Goal: Obtain resource: Download file/media

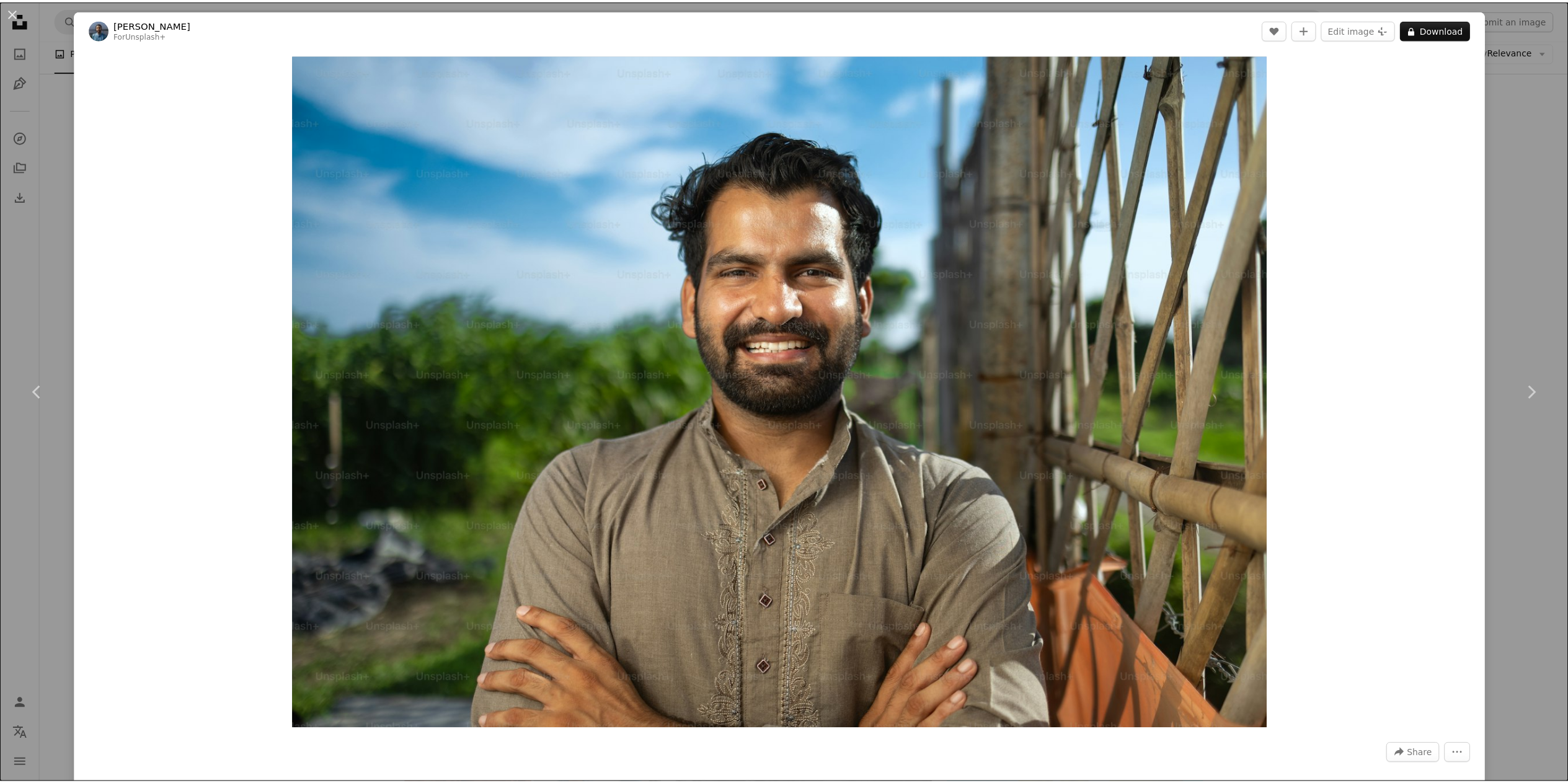
scroll to position [3285, 0]
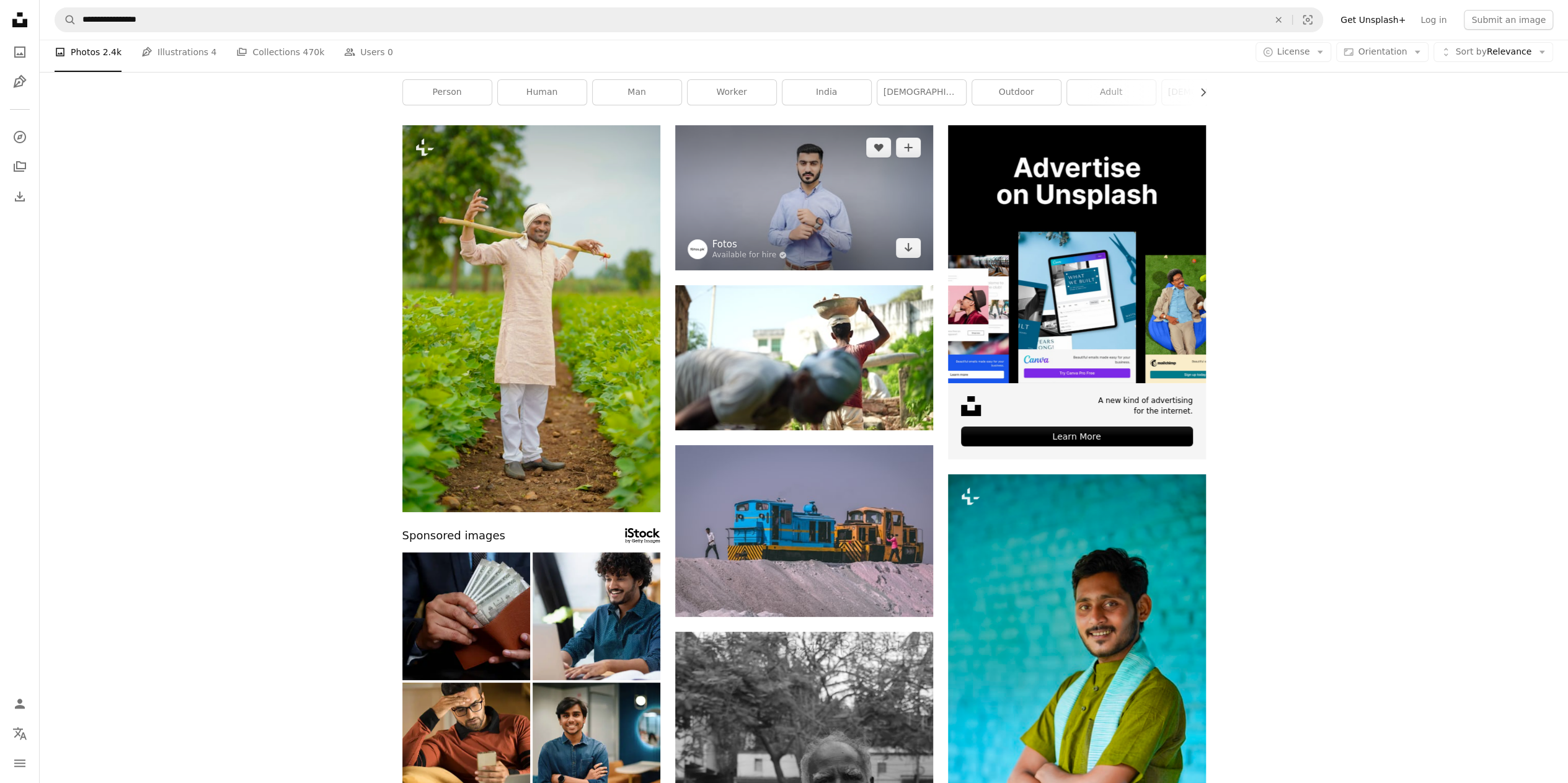
scroll to position [62, 0]
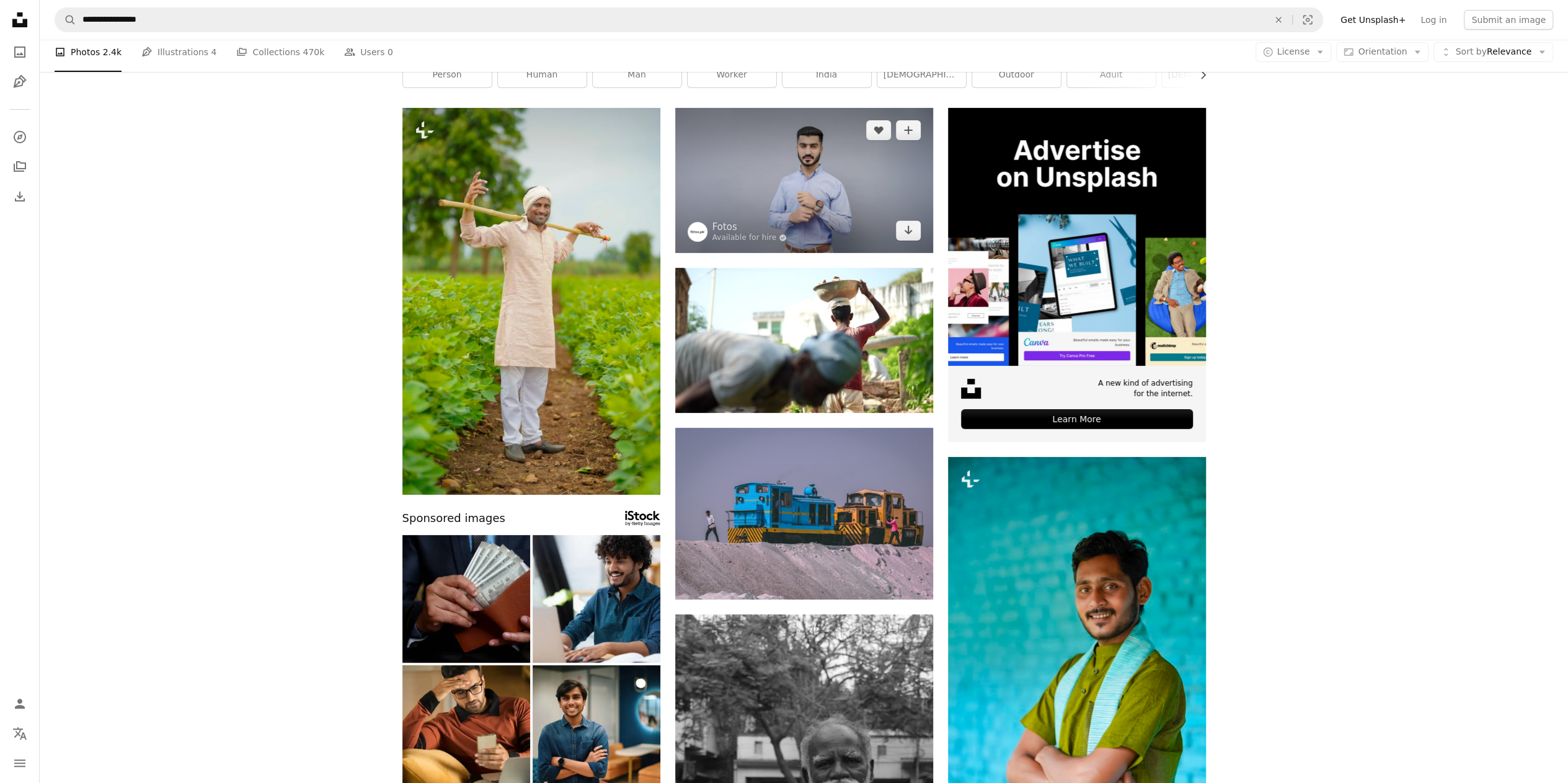
click at [795, 172] on img at bounding box center [804, 180] width 258 height 145
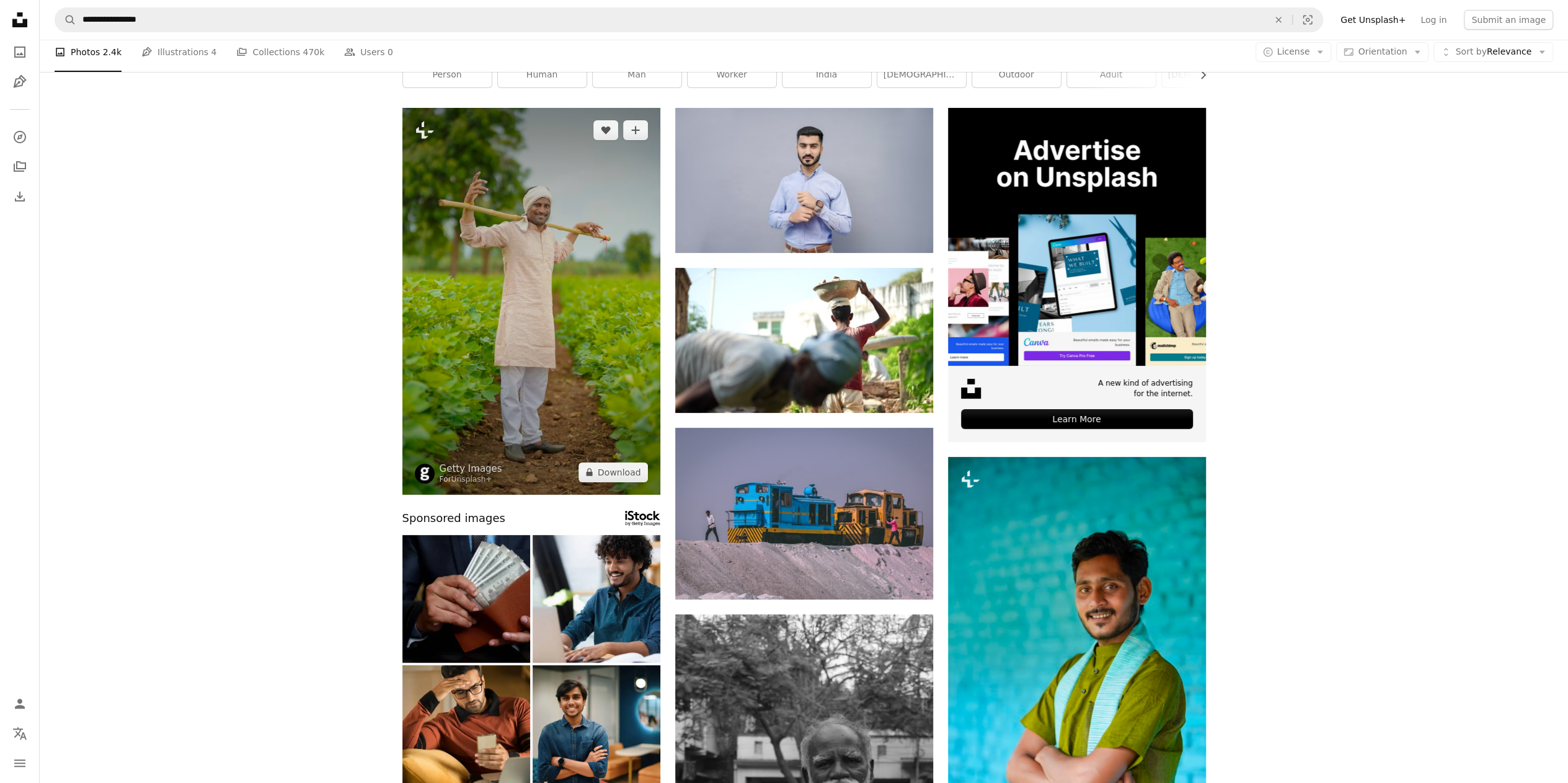
click at [568, 294] on img at bounding box center [531, 301] width 258 height 387
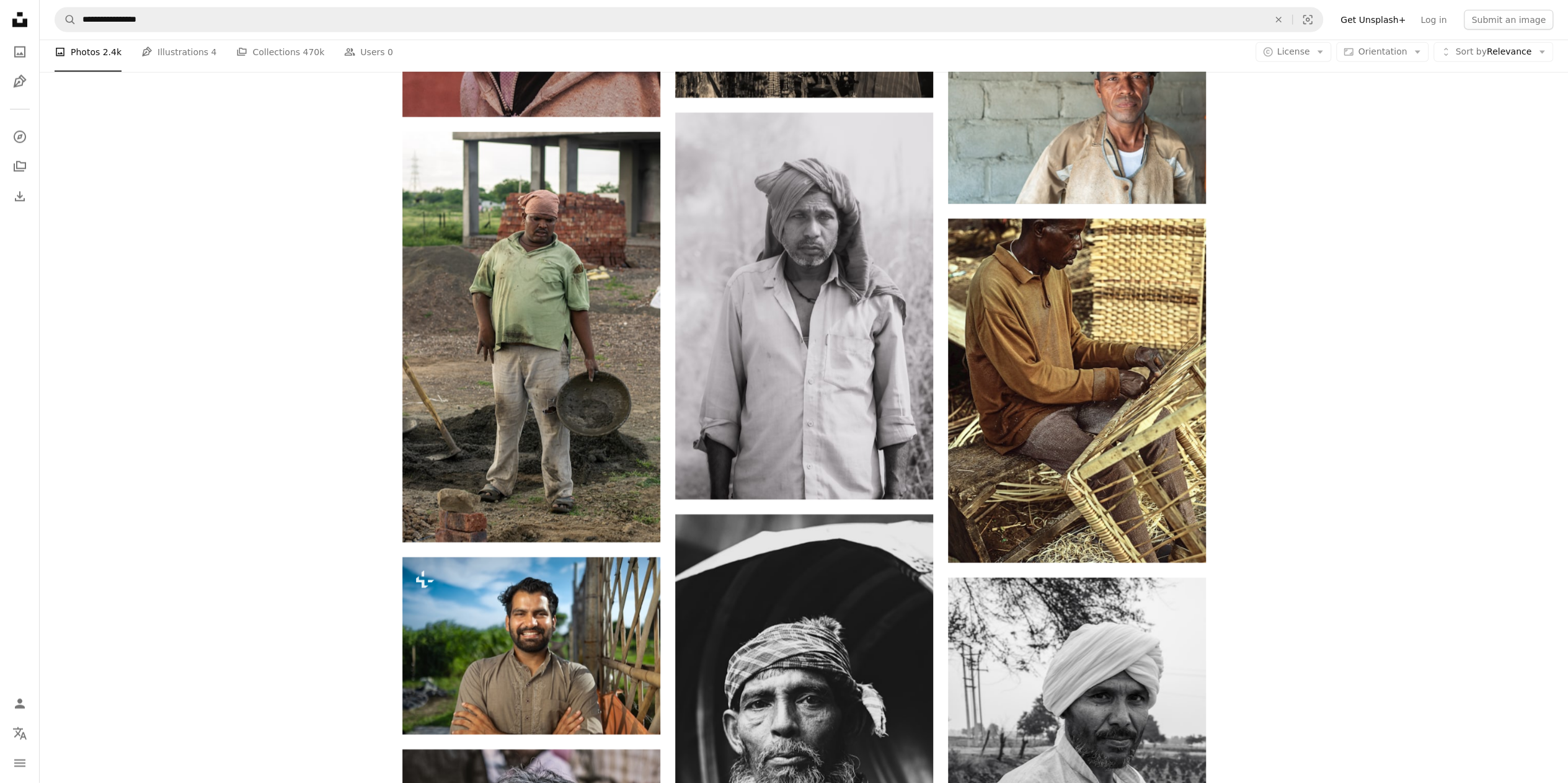
scroll to position [2828, 0]
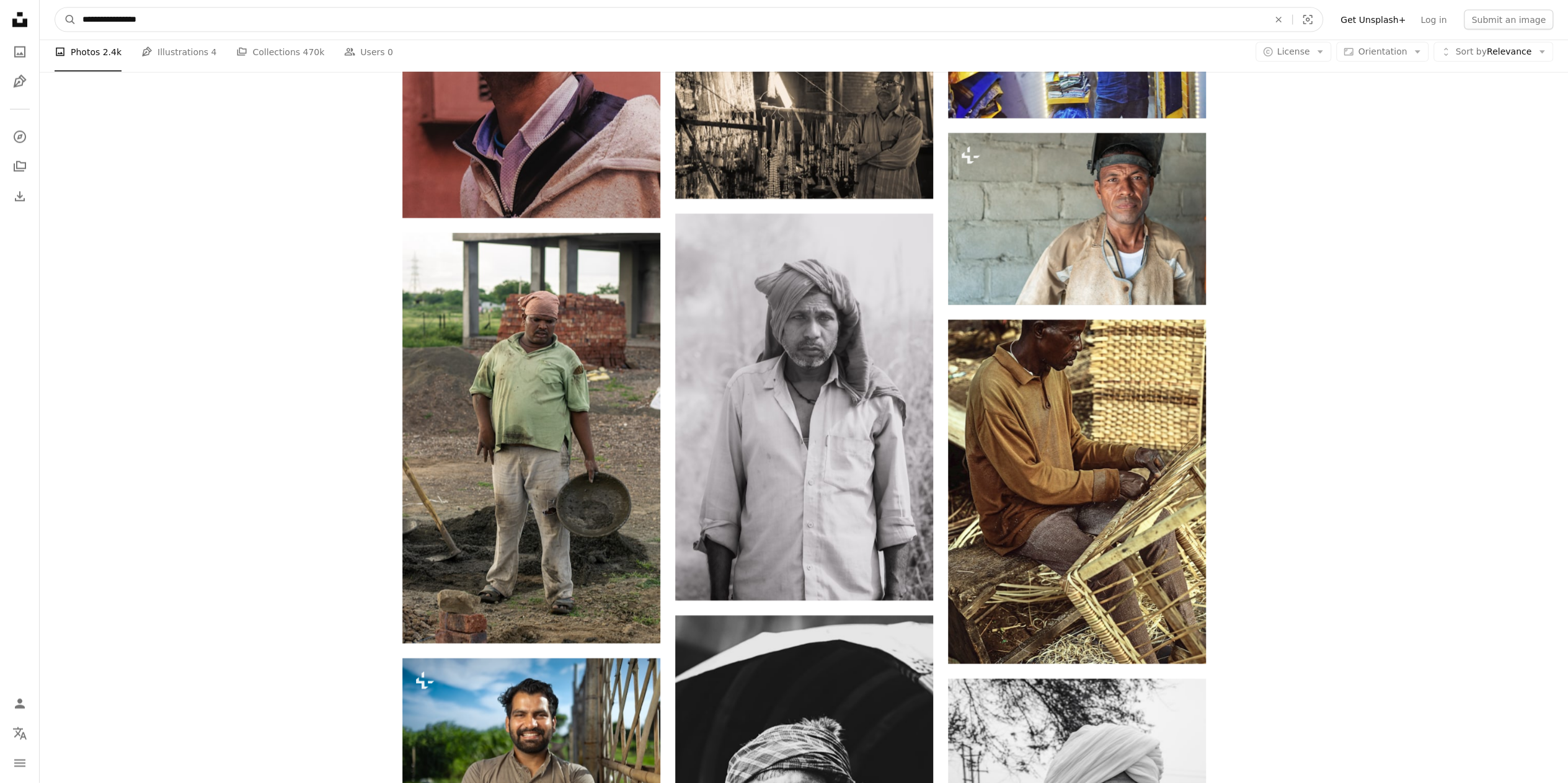
click at [148, 20] on input "**********" at bounding box center [670, 20] width 1188 height 23
type input "**********"
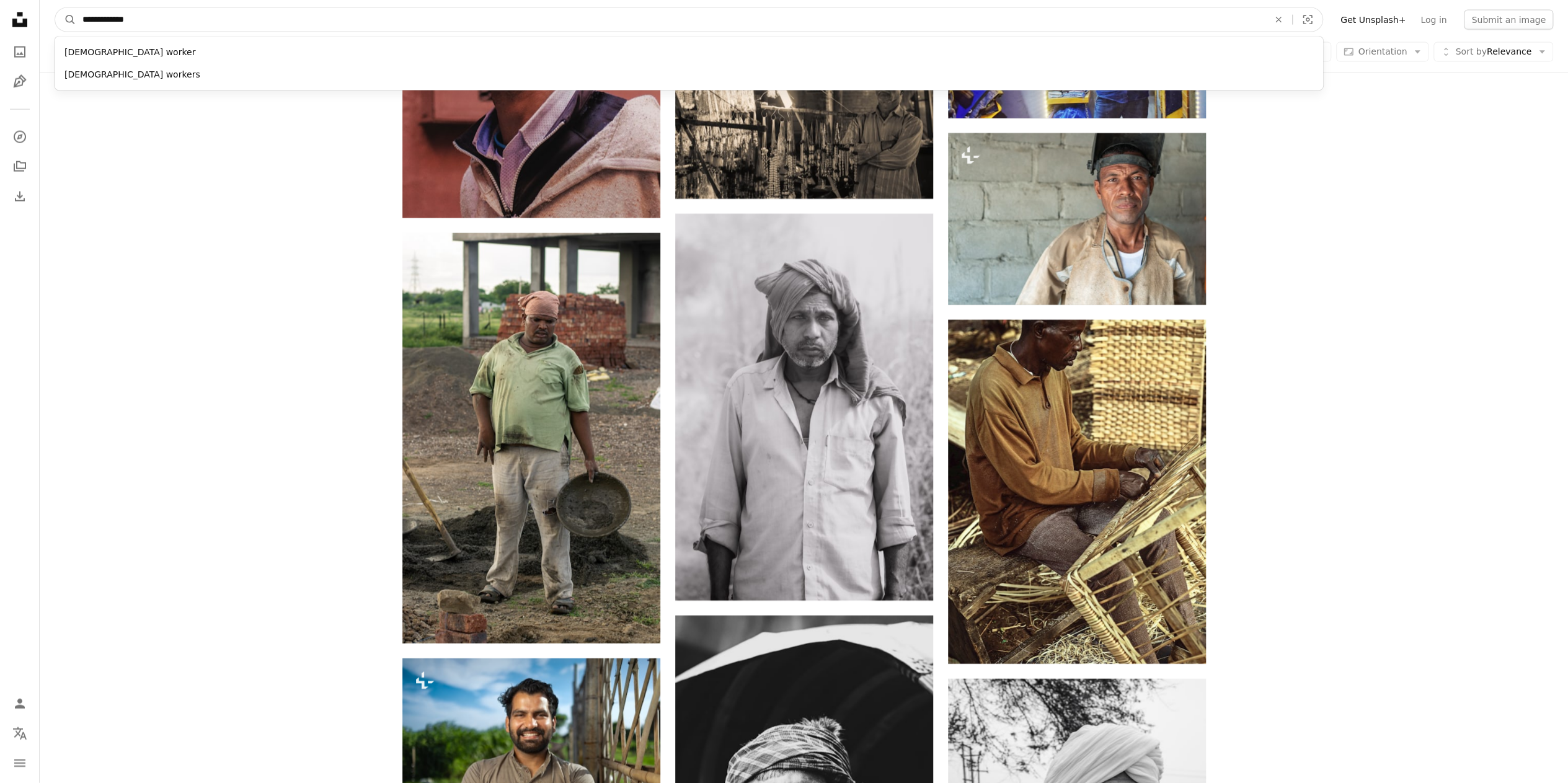
click button "A magnifying glass" at bounding box center [66, 20] width 21 height 23
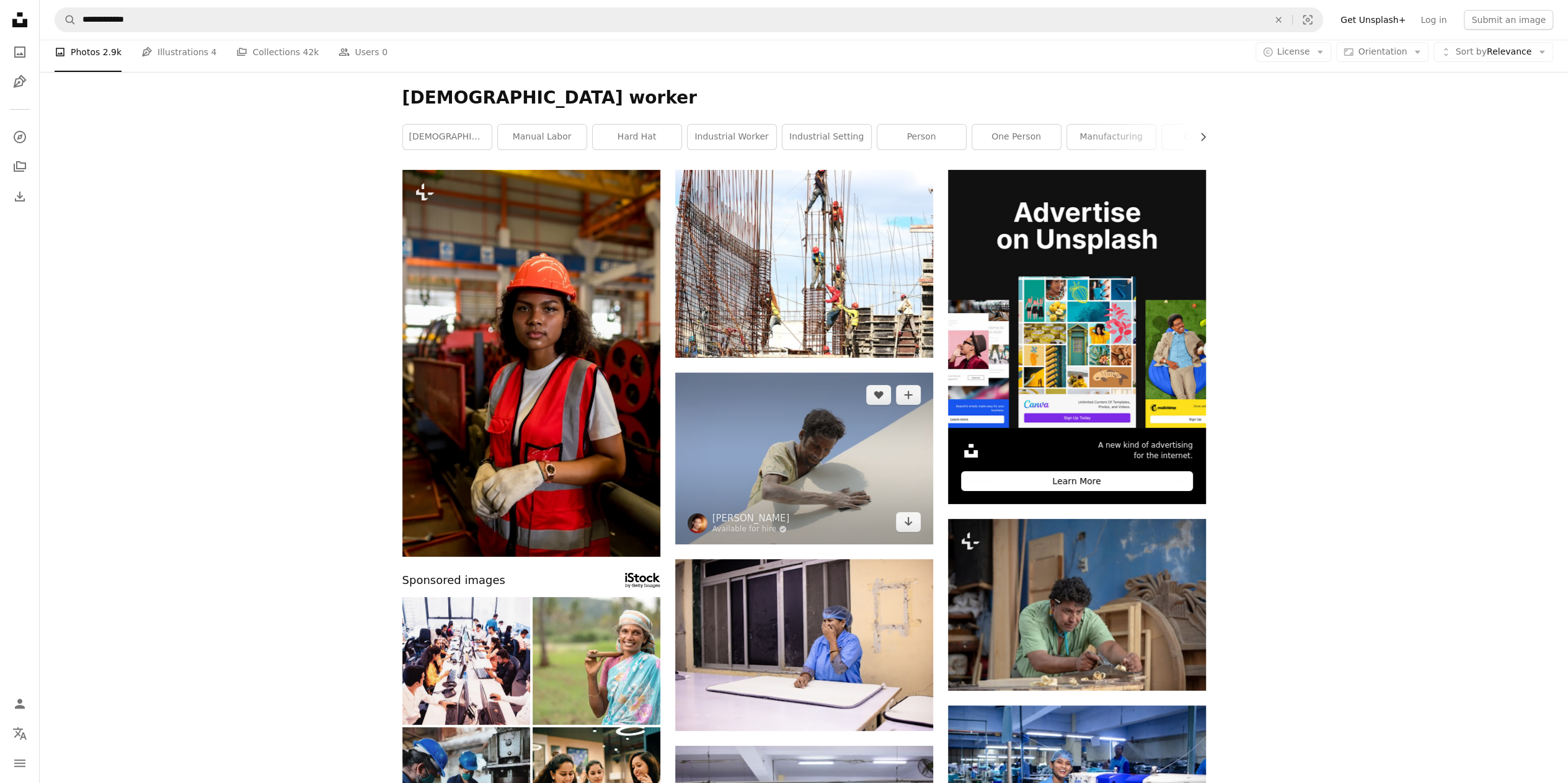
click at [873, 473] on img at bounding box center [804, 458] width 258 height 172
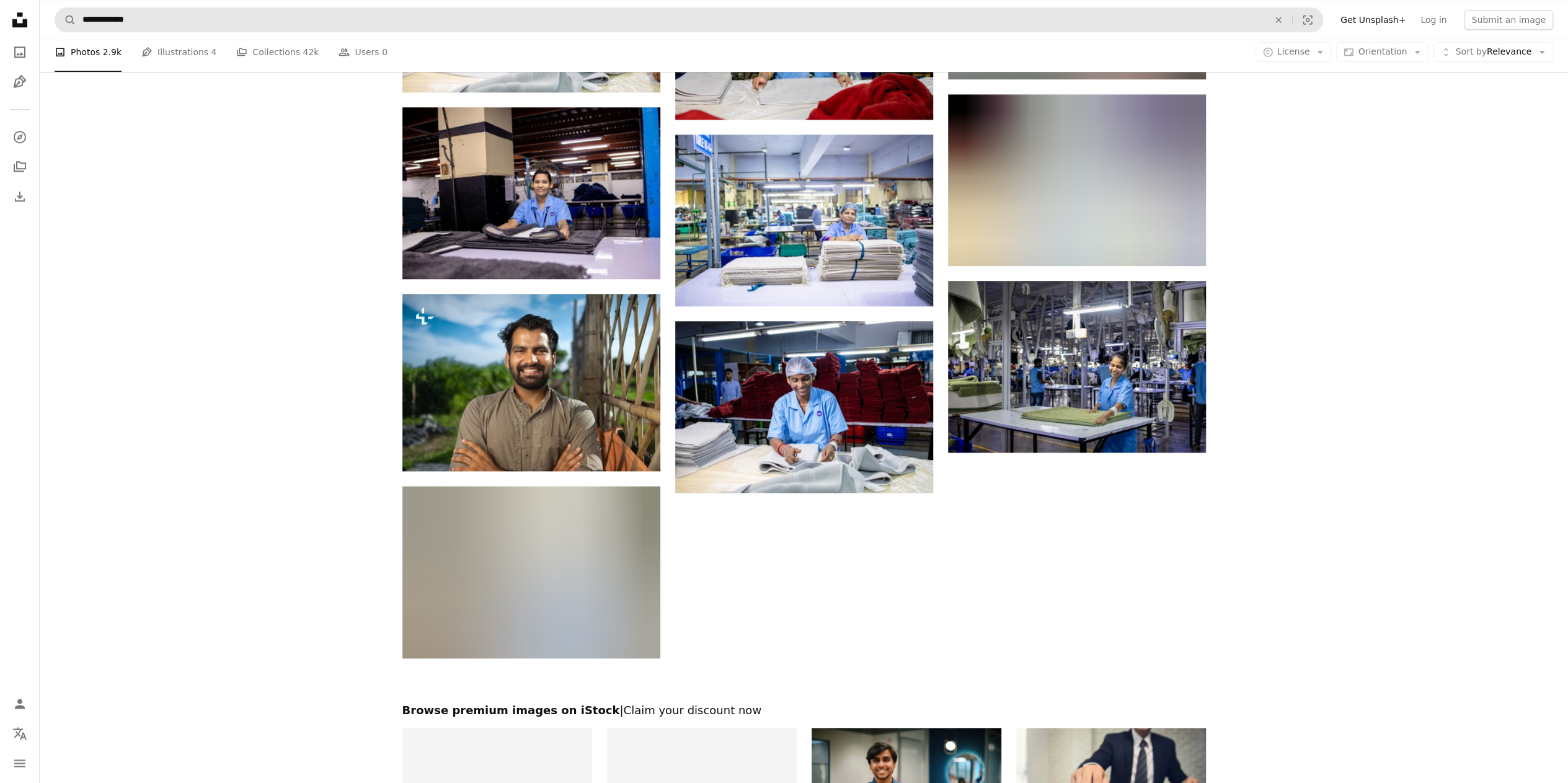
scroll to position [1057, 0]
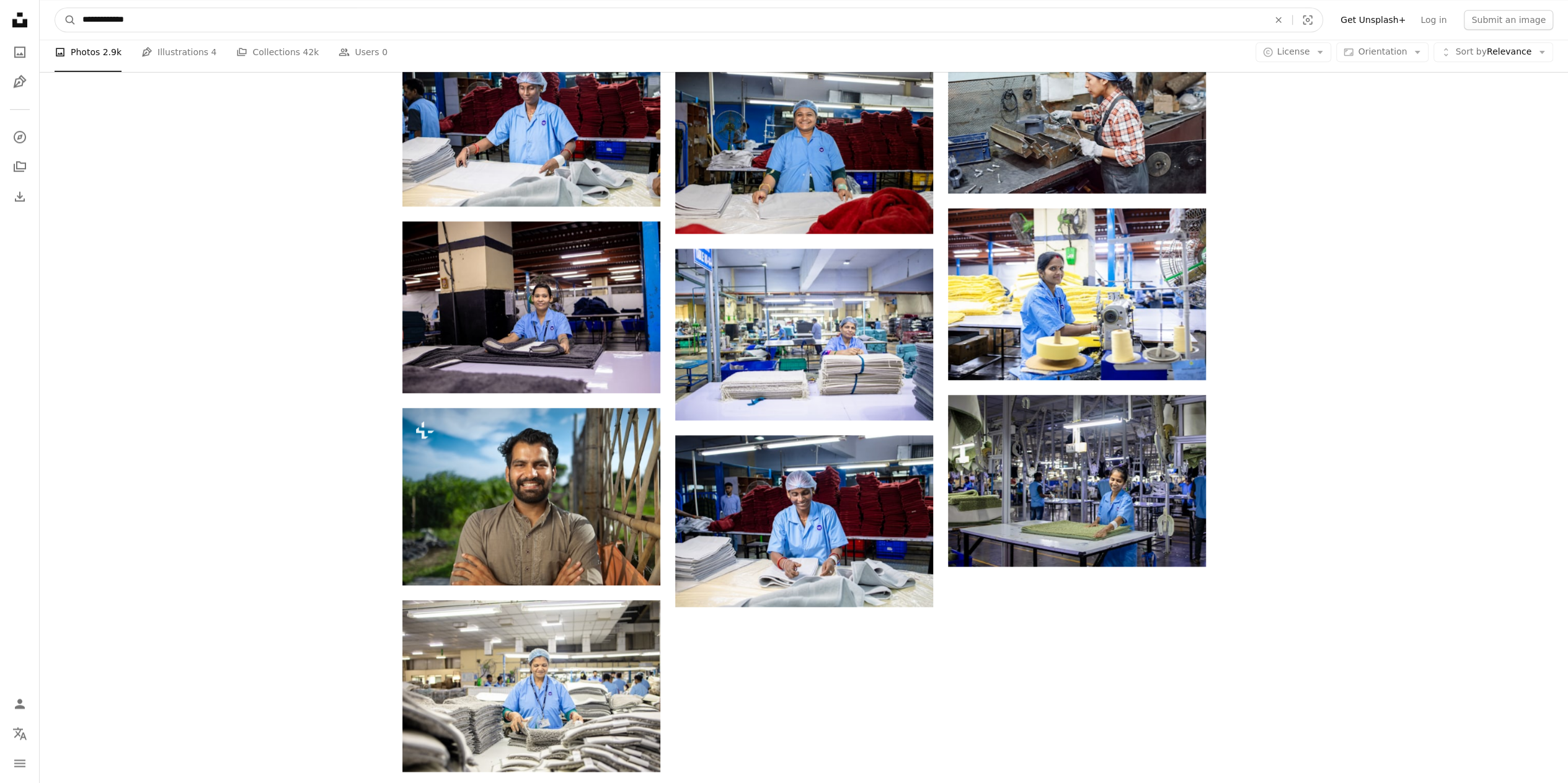
click at [123, 23] on input "**********" at bounding box center [670, 20] width 1188 height 23
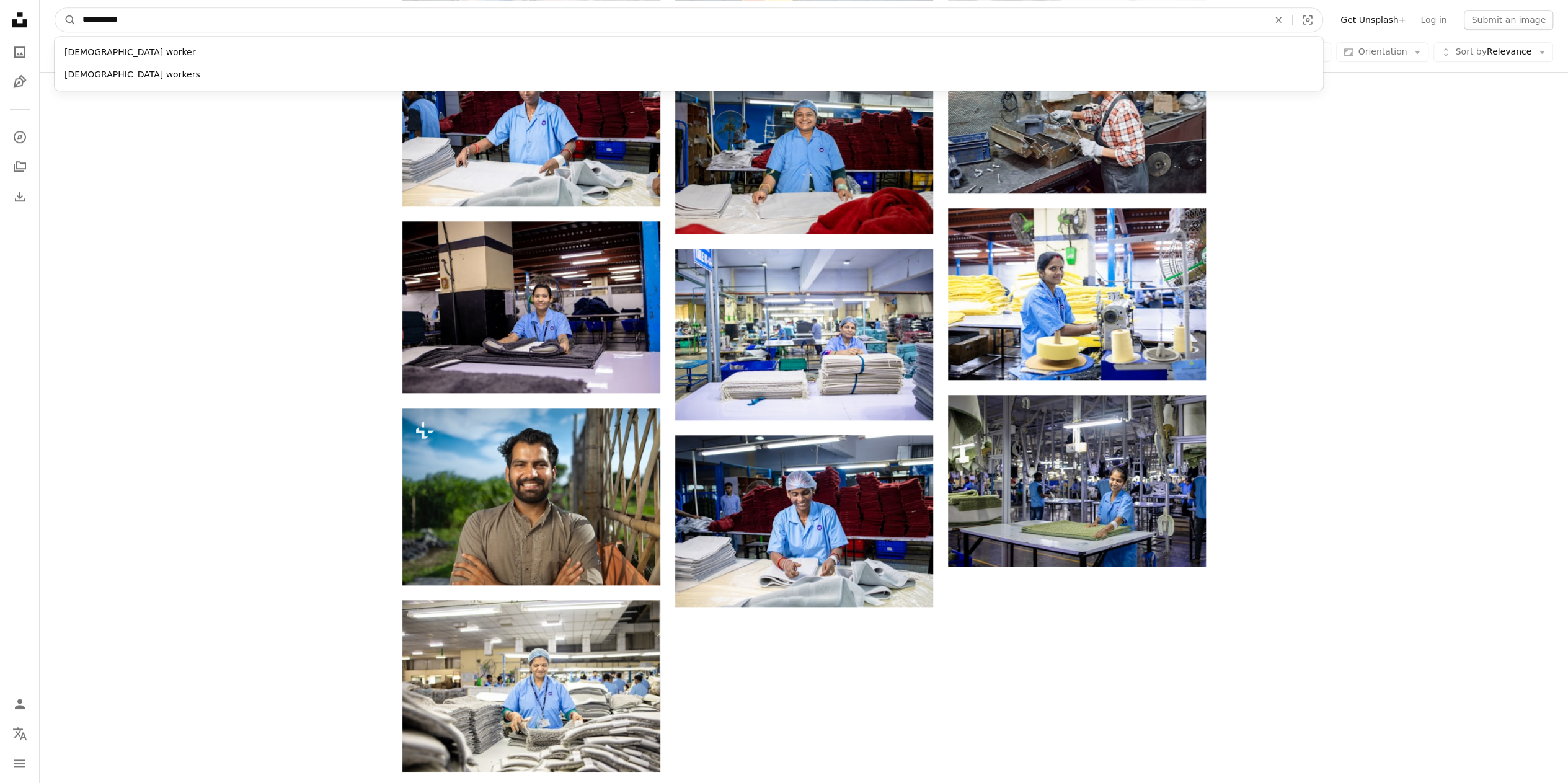
type input "**********"
click button "A magnifying glass" at bounding box center [66, 20] width 21 height 23
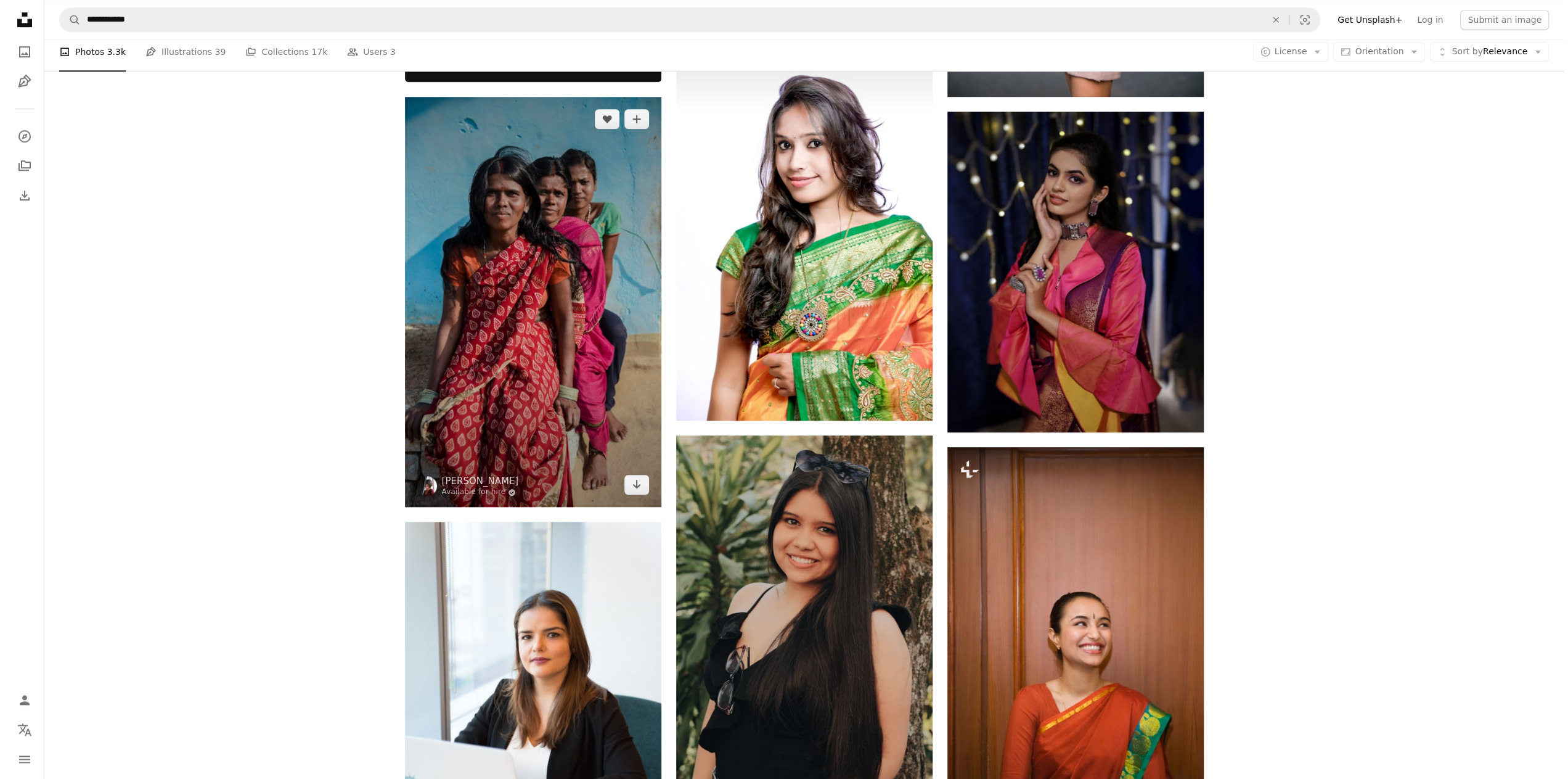
scroll to position [802, 0]
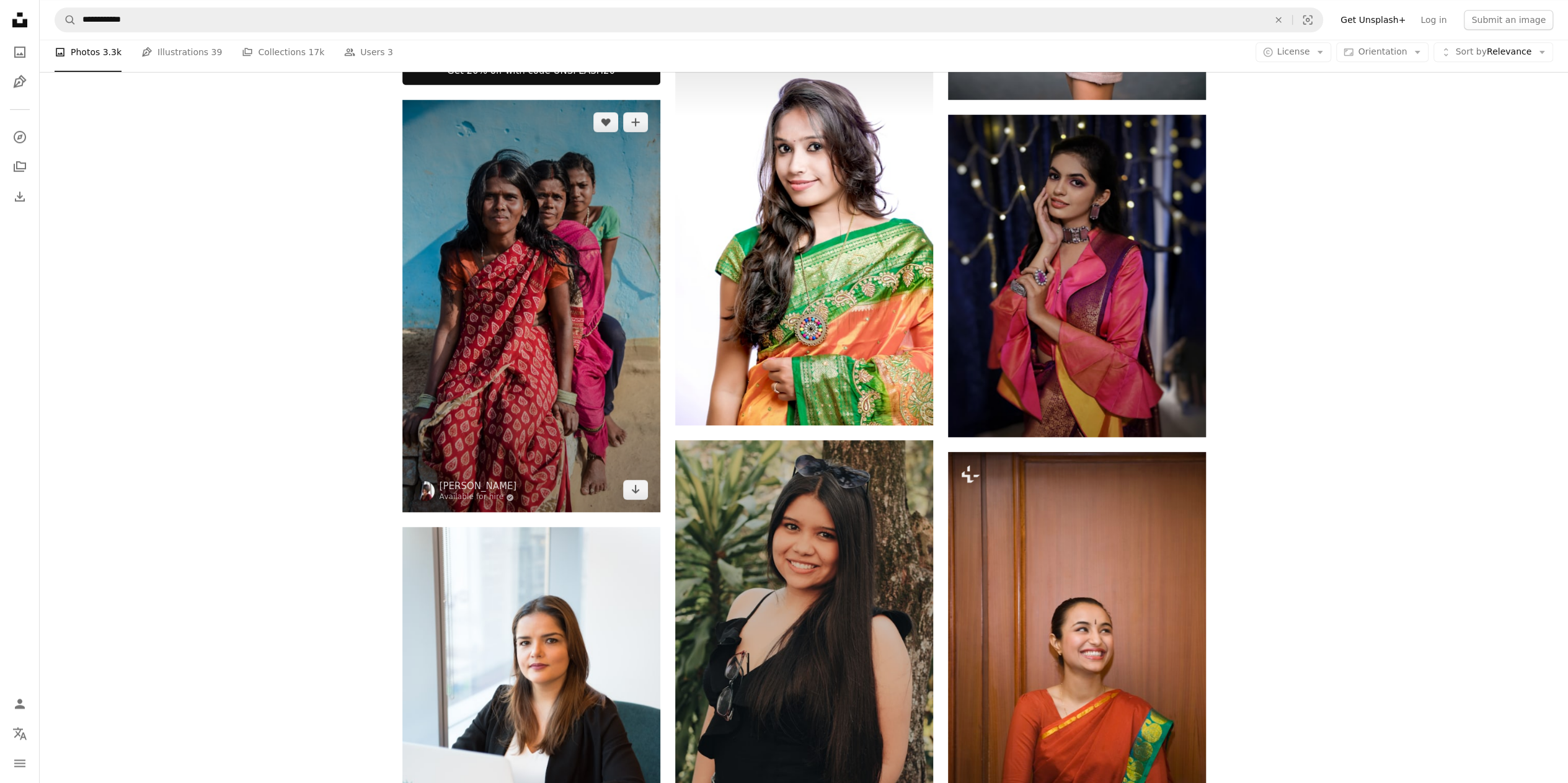
click at [581, 305] on img at bounding box center [531, 306] width 258 height 413
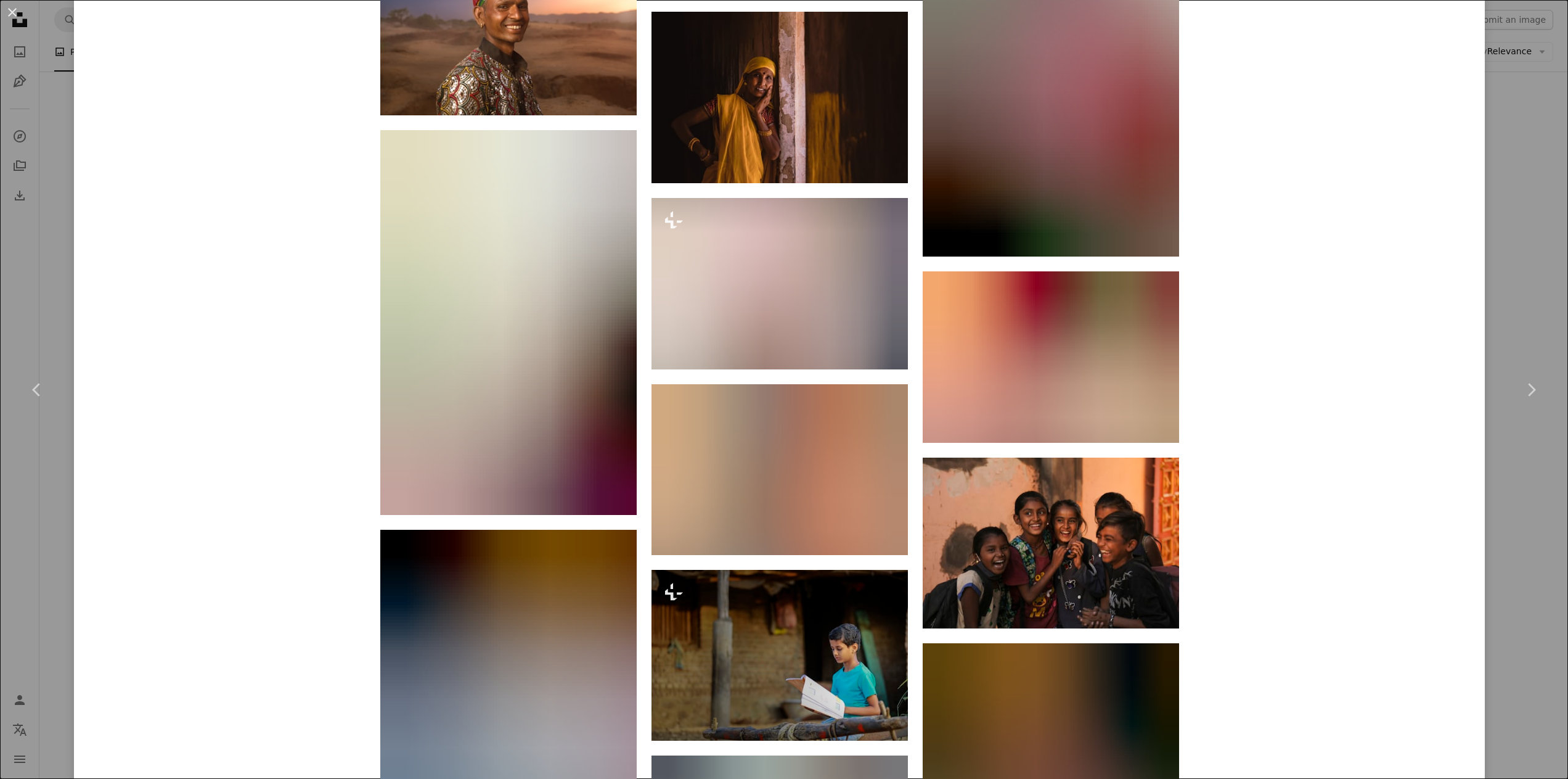
scroll to position [6425, 0]
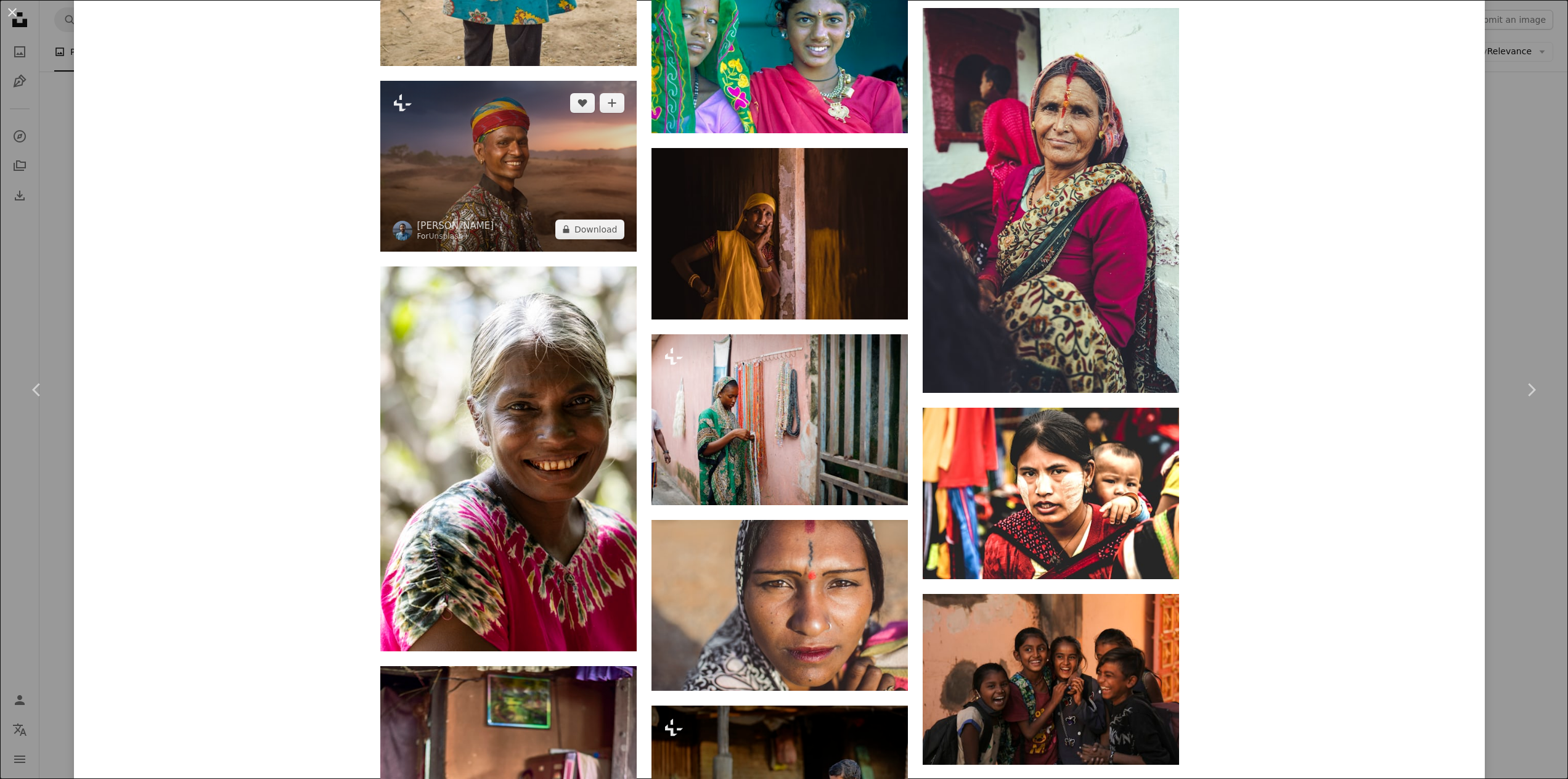
click at [551, 153] on img at bounding box center [508, 166] width 257 height 171
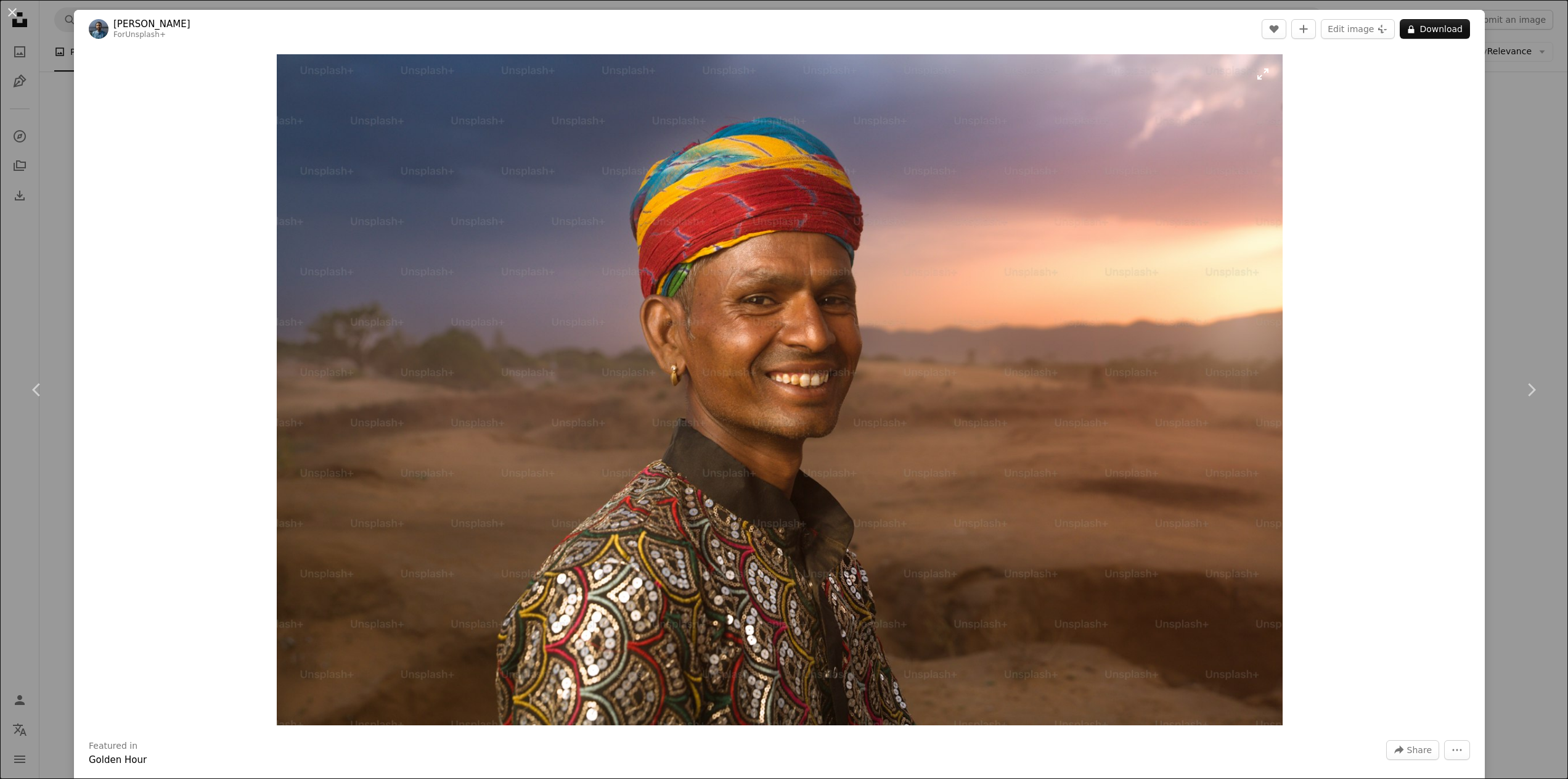
click at [801, 361] on img "Zoom in on this image" at bounding box center [780, 390] width 1006 height 671
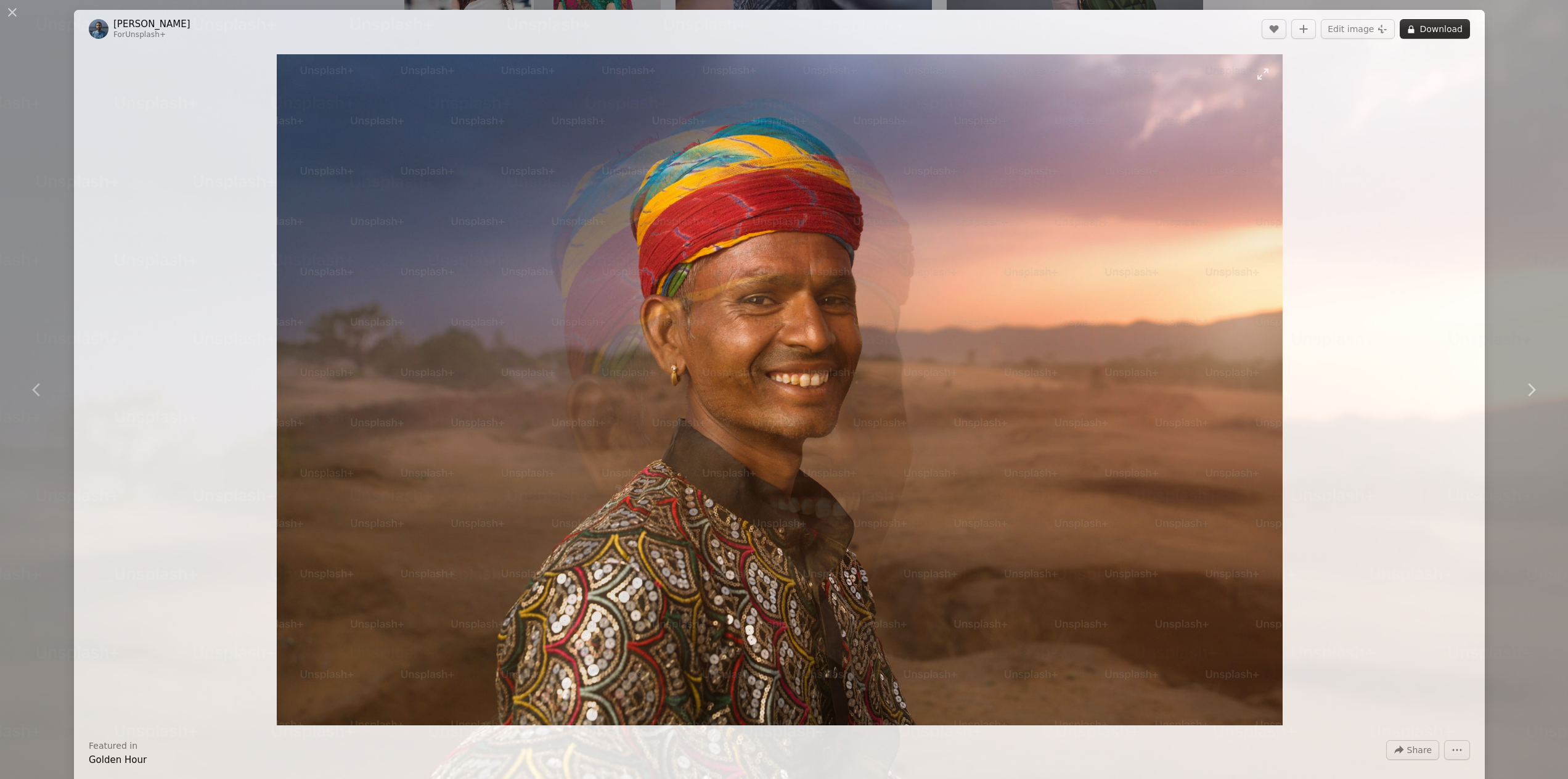
scroll to position [127, 0]
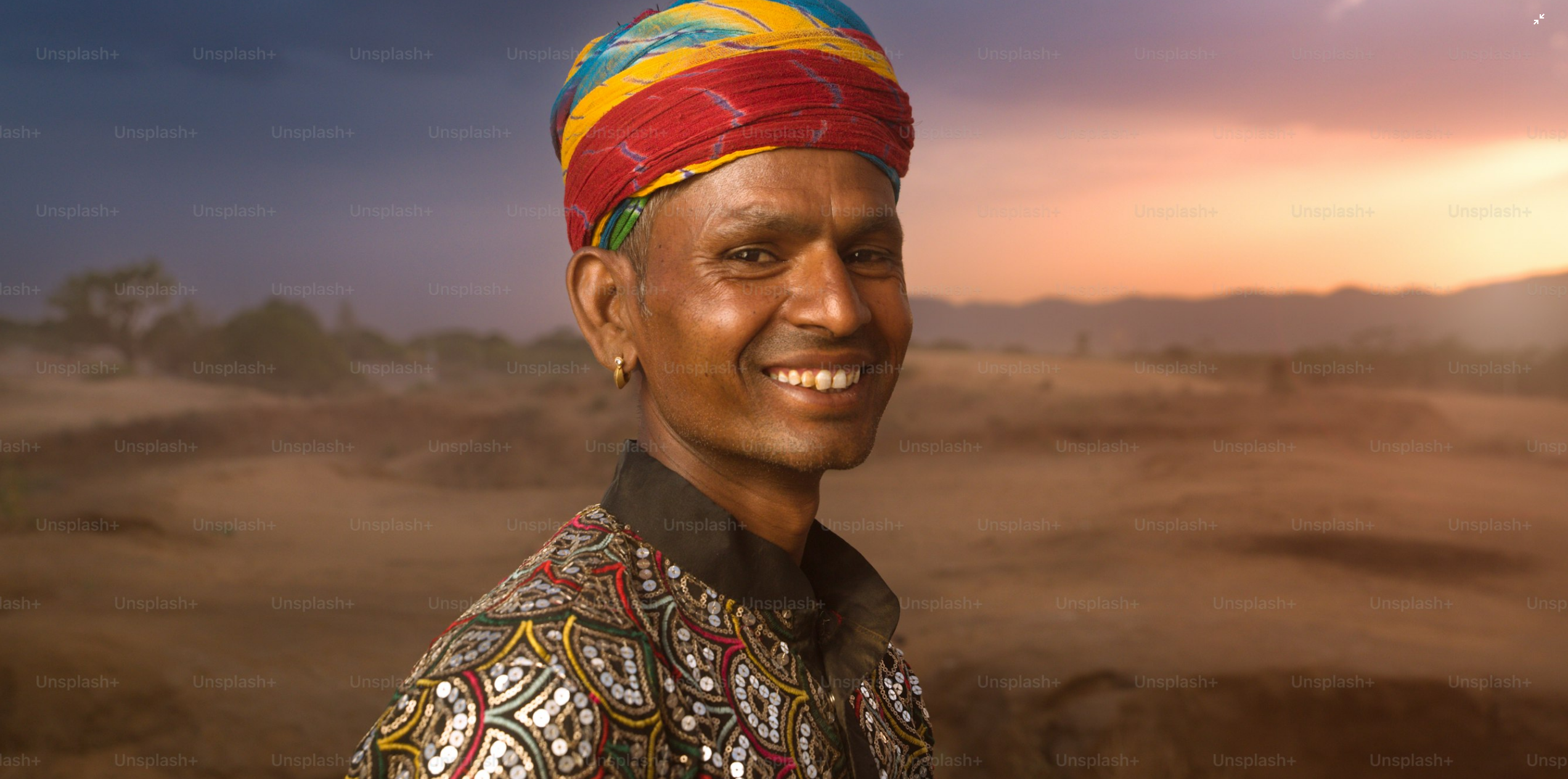
click at [801, 361] on img "Zoom out on this image" at bounding box center [784, 395] width 1569 height 1047
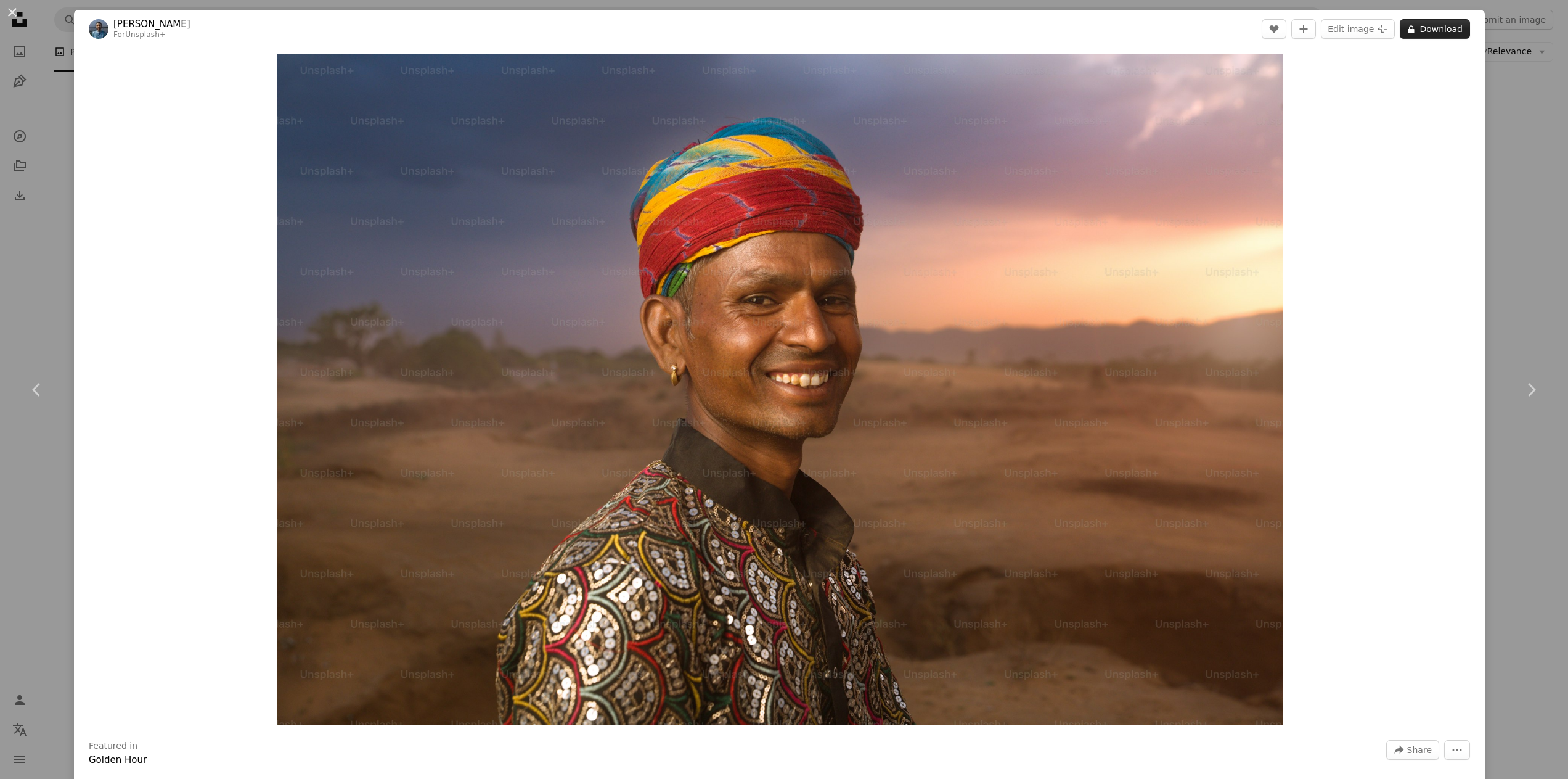
click at [1428, 34] on button "A lock Download" at bounding box center [1435, 29] width 70 height 20
click at [449, 274] on img "Zoom in on this image" at bounding box center [780, 390] width 1006 height 671
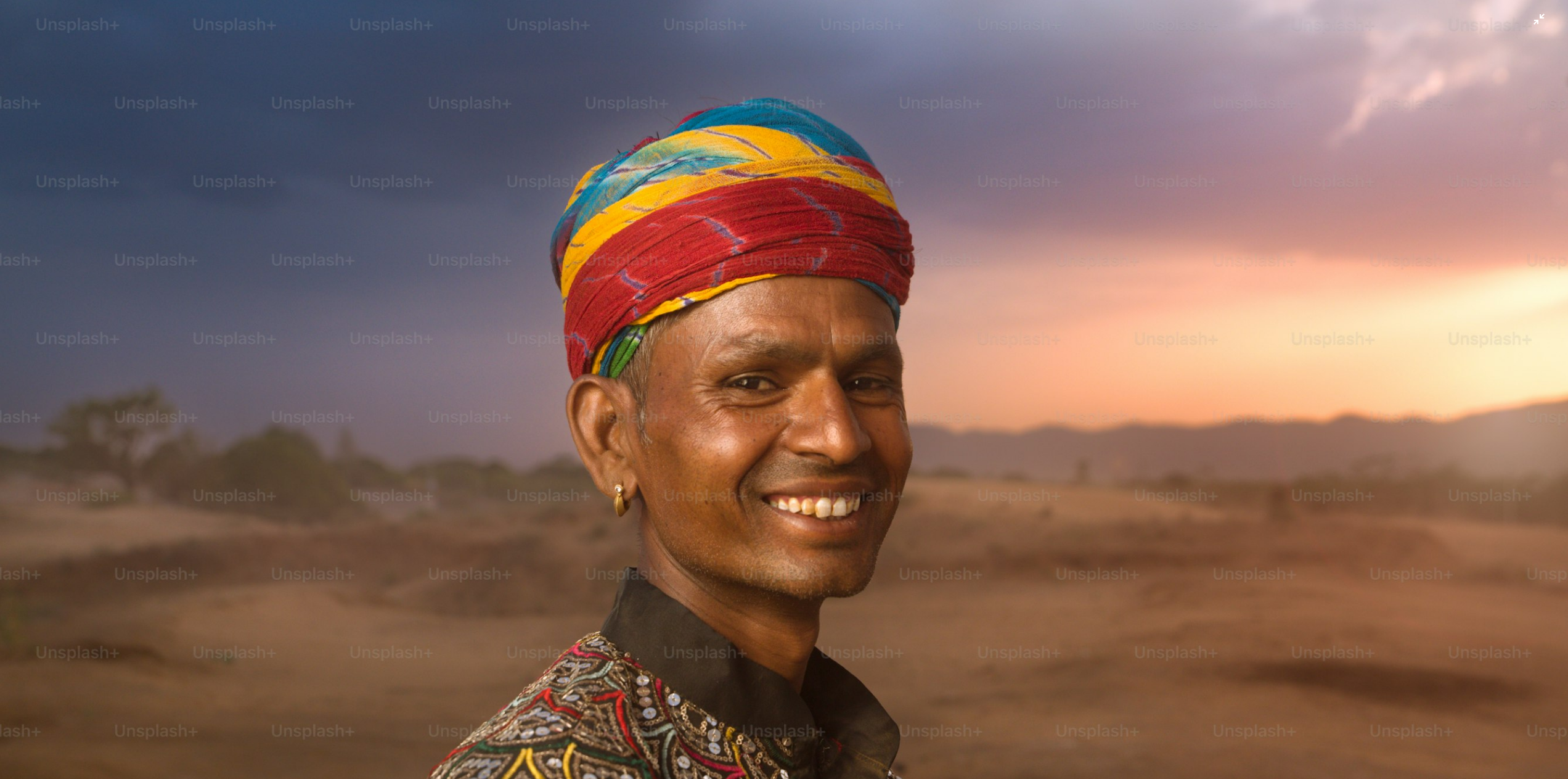
scroll to position [127, 0]
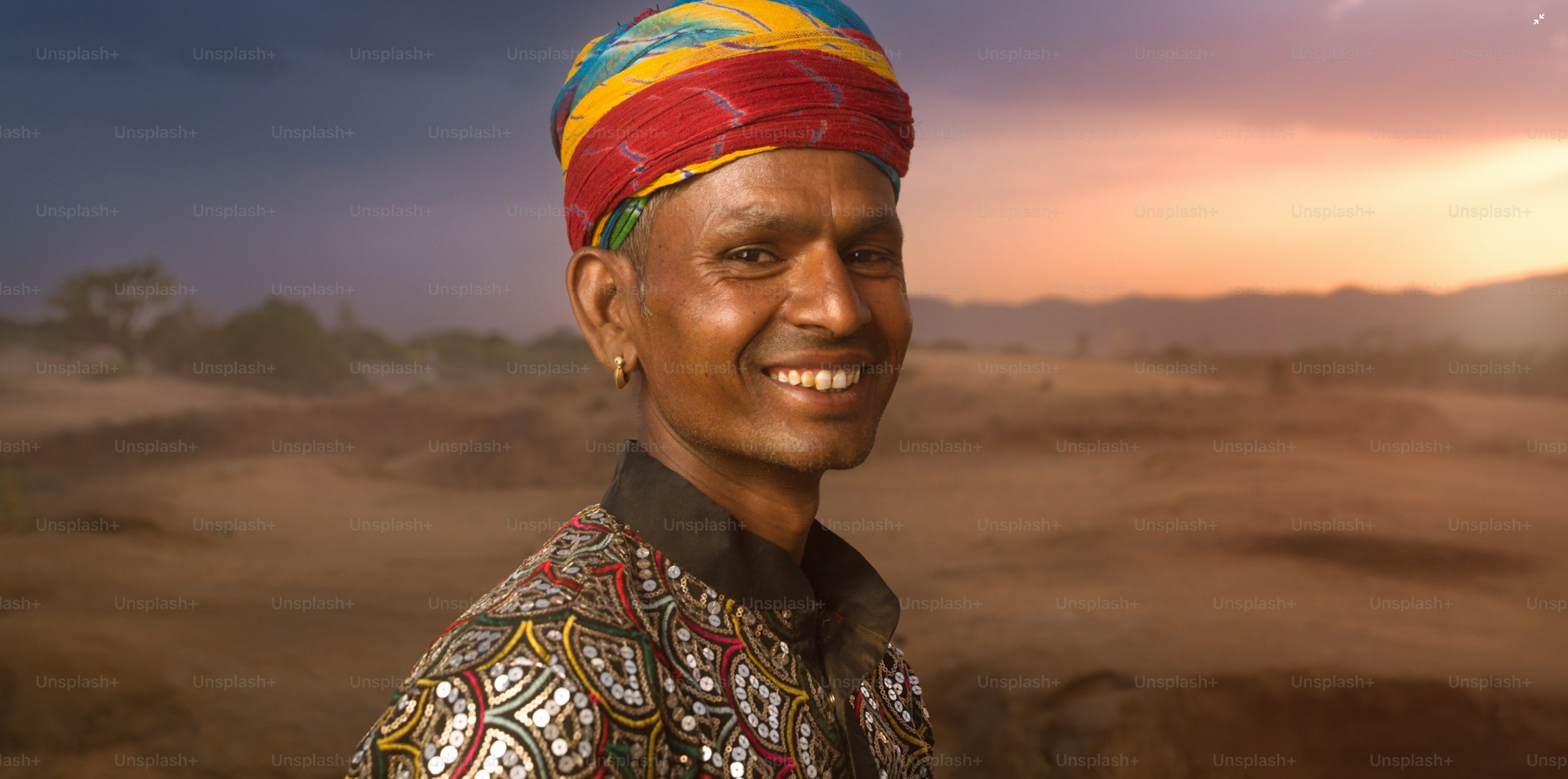
click at [1095, 369] on img "Zoom out on this image" at bounding box center [784, 395] width 1569 height 1047
